Goal: Task Accomplishment & Management: Complete application form

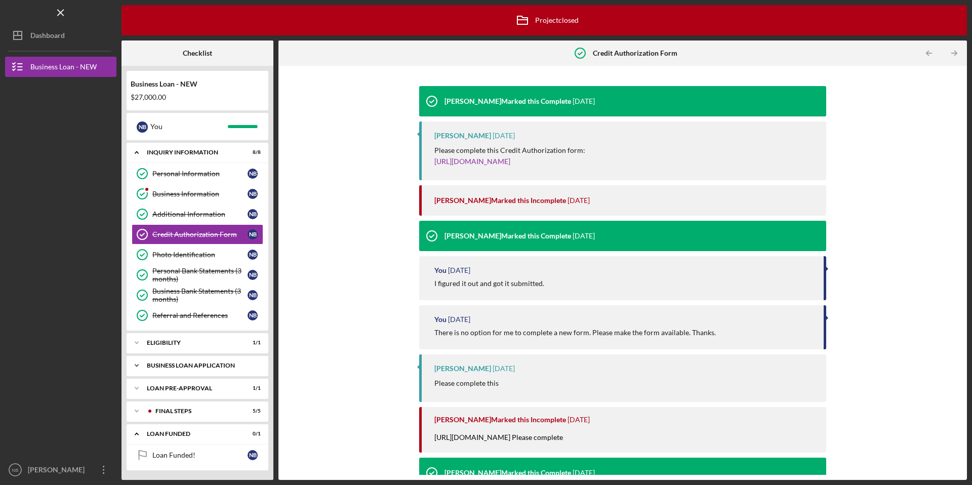
click at [199, 372] on div "Icon/Expander BUSINESS LOAN APPLICATION 17 / 17" at bounding box center [198, 366] width 142 height 20
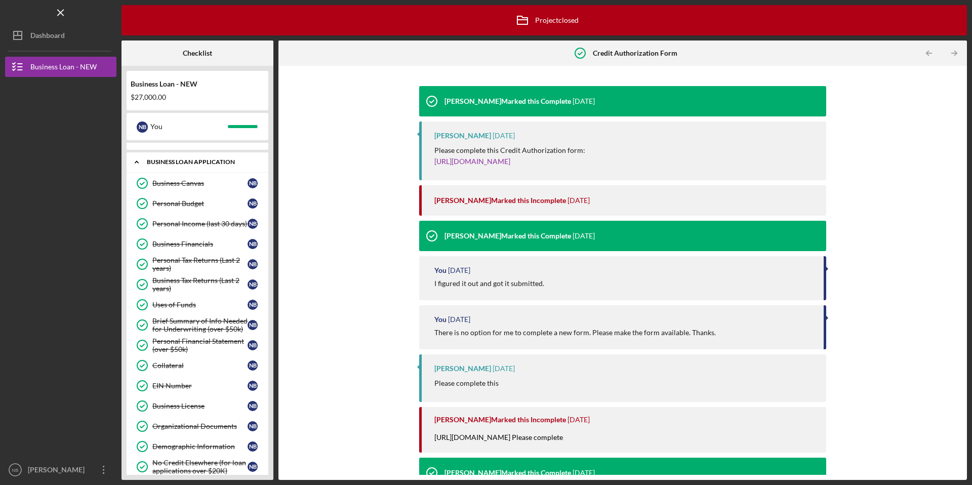
scroll to position [287, 0]
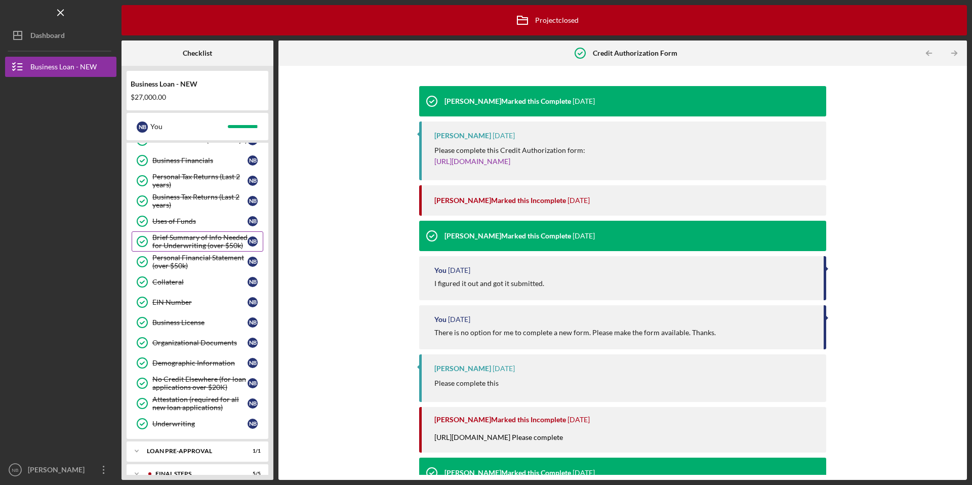
click at [201, 247] on div "Brief Summary of Info Needed for Underwriting (over $50k)" at bounding box center [199, 241] width 95 height 16
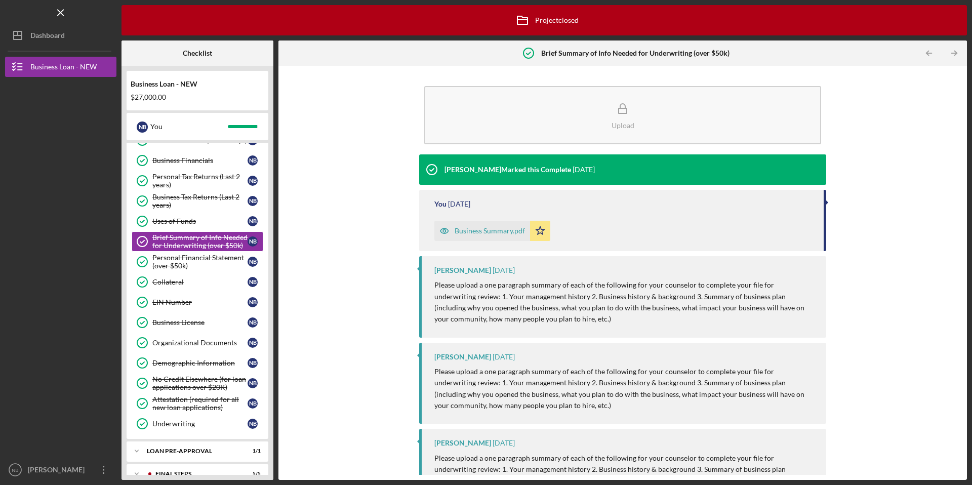
click at [474, 230] on div "Business Summary.pdf" at bounding box center [490, 231] width 70 height 8
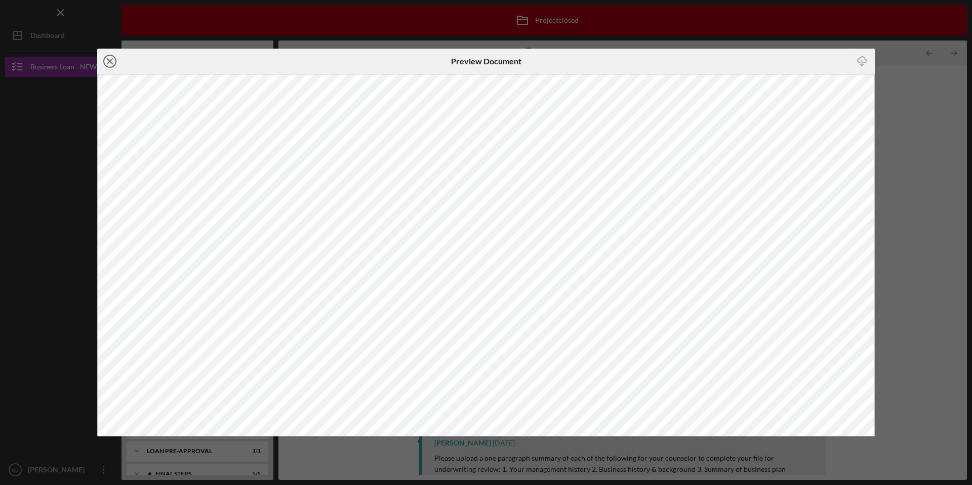
click at [107, 63] on line at bounding box center [109, 61] width 5 height 5
